Goal: Information Seeking & Learning: Learn about a topic

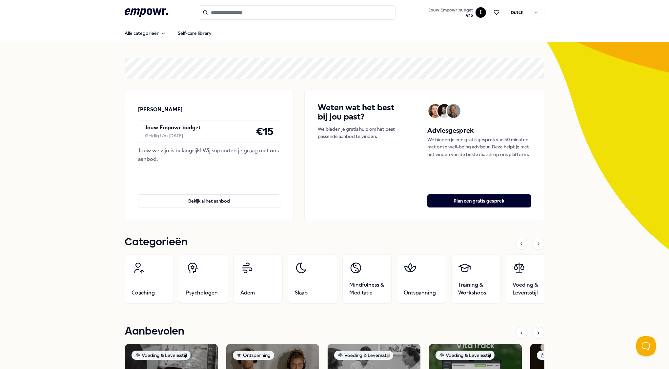
click at [530, 11] on html ".empowr-logo_svg__cls-1{fill:#03032f} Jouw Empowr budget € 15 I Dutch Alle cate…" at bounding box center [334, 184] width 669 height 369
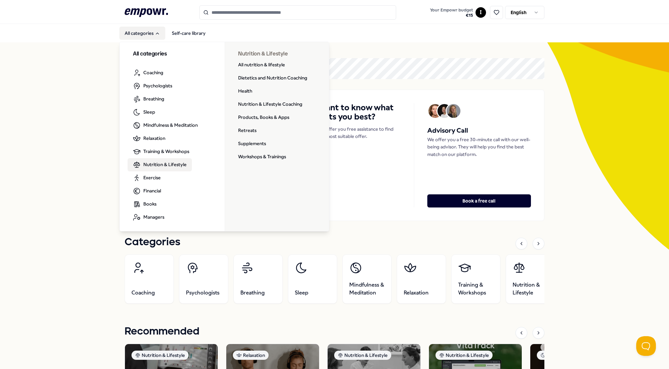
click at [158, 167] on span "Nutrition & Lifestyle" at bounding box center [164, 164] width 43 height 7
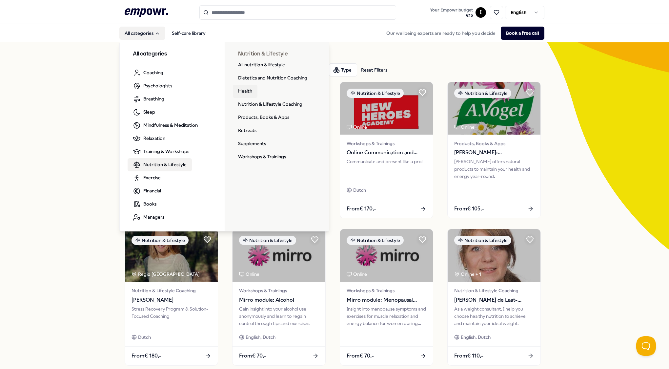
click at [243, 90] on link "Health" at bounding box center [245, 91] width 25 height 13
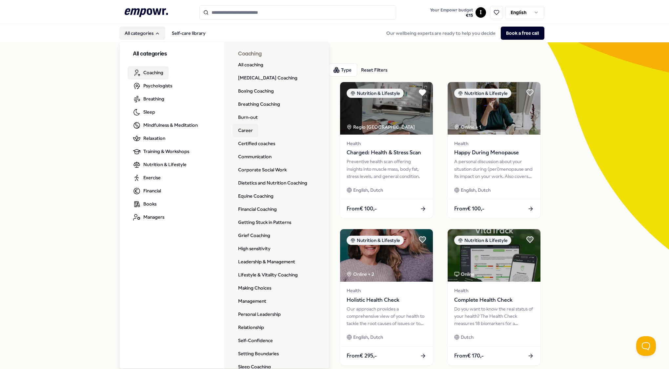
click at [241, 133] on link "Career" at bounding box center [245, 130] width 25 height 13
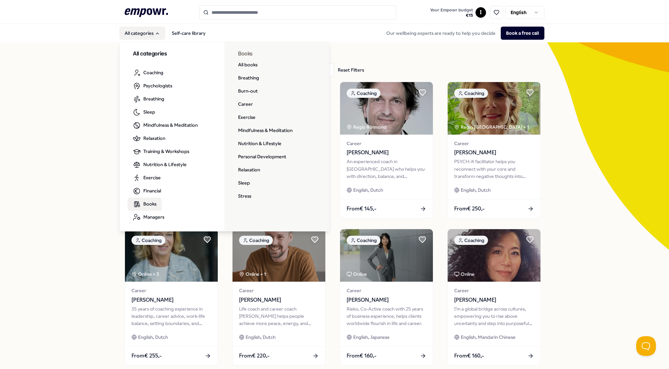
click at [150, 207] on link "Books" at bounding box center [145, 203] width 34 height 13
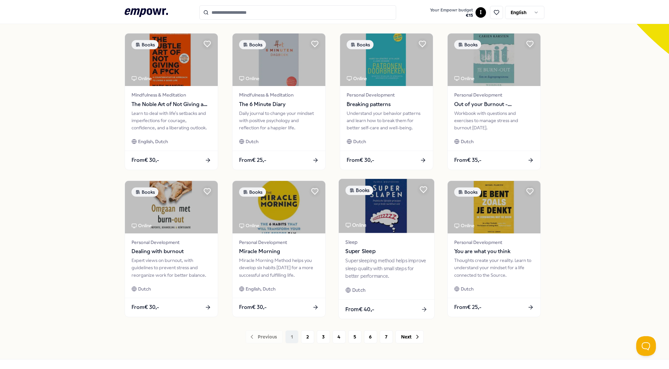
scroll to position [218, 0]
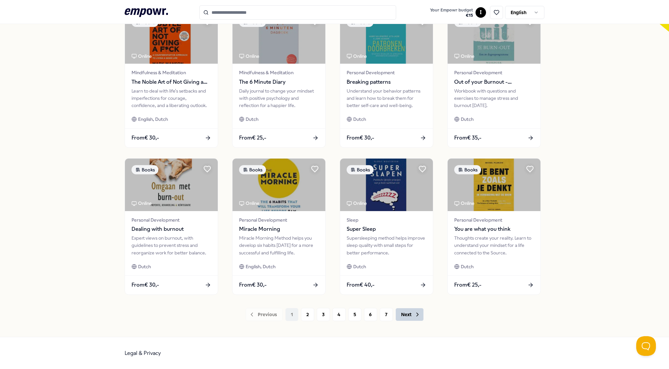
click at [414, 314] on icon at bounding box center [417, 314] width 7 height 7
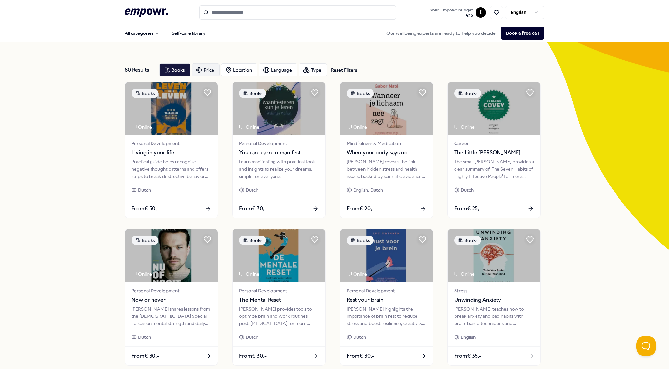
click at [199, 71] on div "Price" at bounding box center [205, 69] width 28 height 13
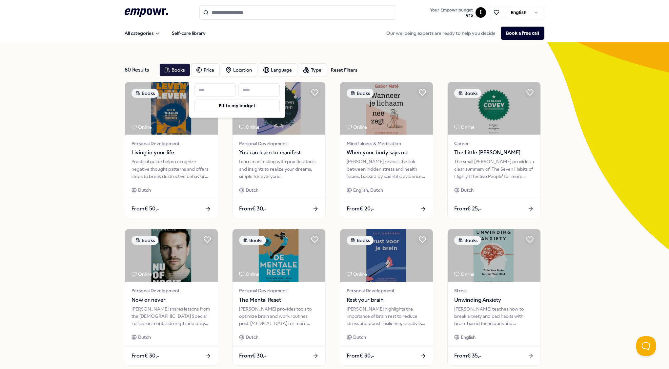
click at [247, 89] on input at bounding box center [258, 89] width 41 height 13
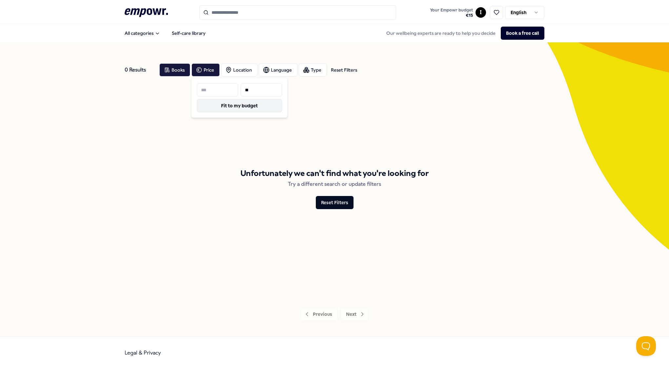
type input "**"
